Goal: Information Seeking & Learning: Stay updated

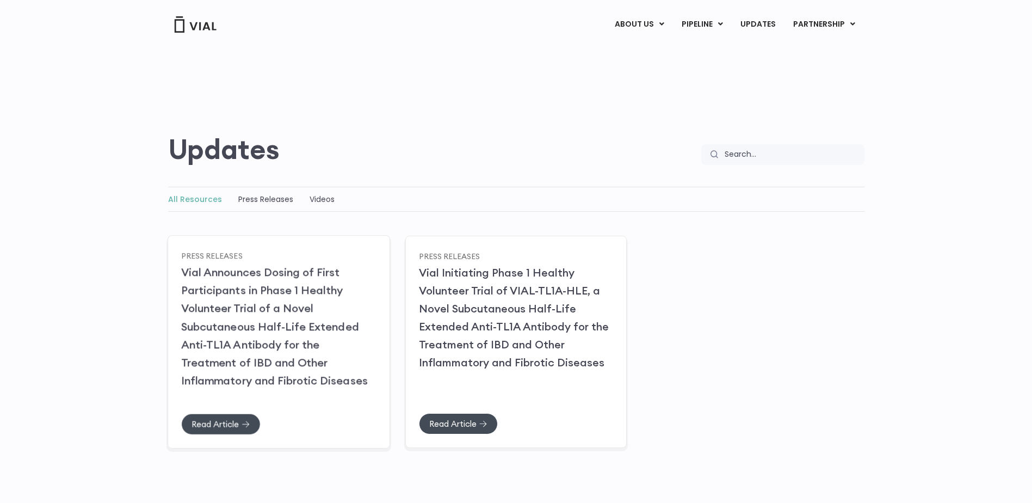
click at [238, 348] on link "Vial Announces Dosing of First Participants in Phase 1 Healthy Volunteer Trial …" at bounding box center [274, 326] width 187 height 122
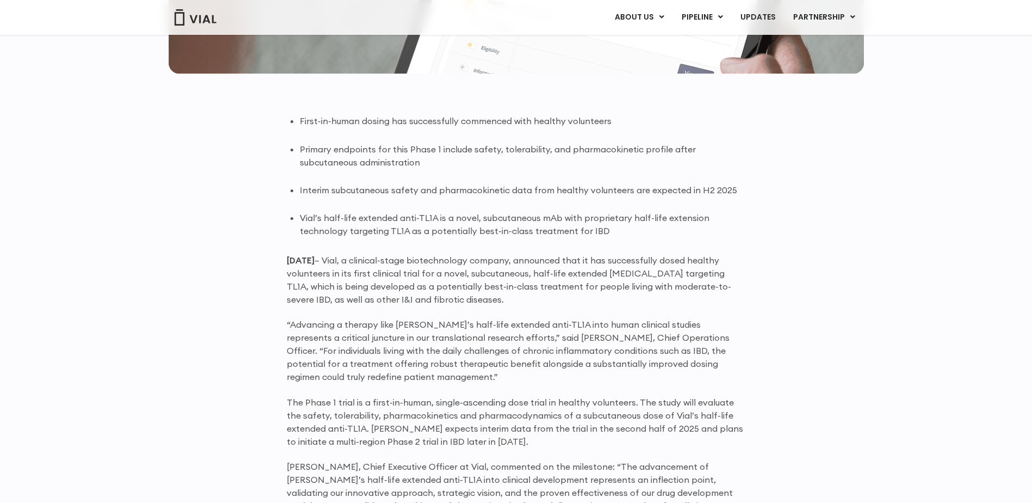
scroll to position [707, 0]
